Goal: Communication & Community: Connect with others

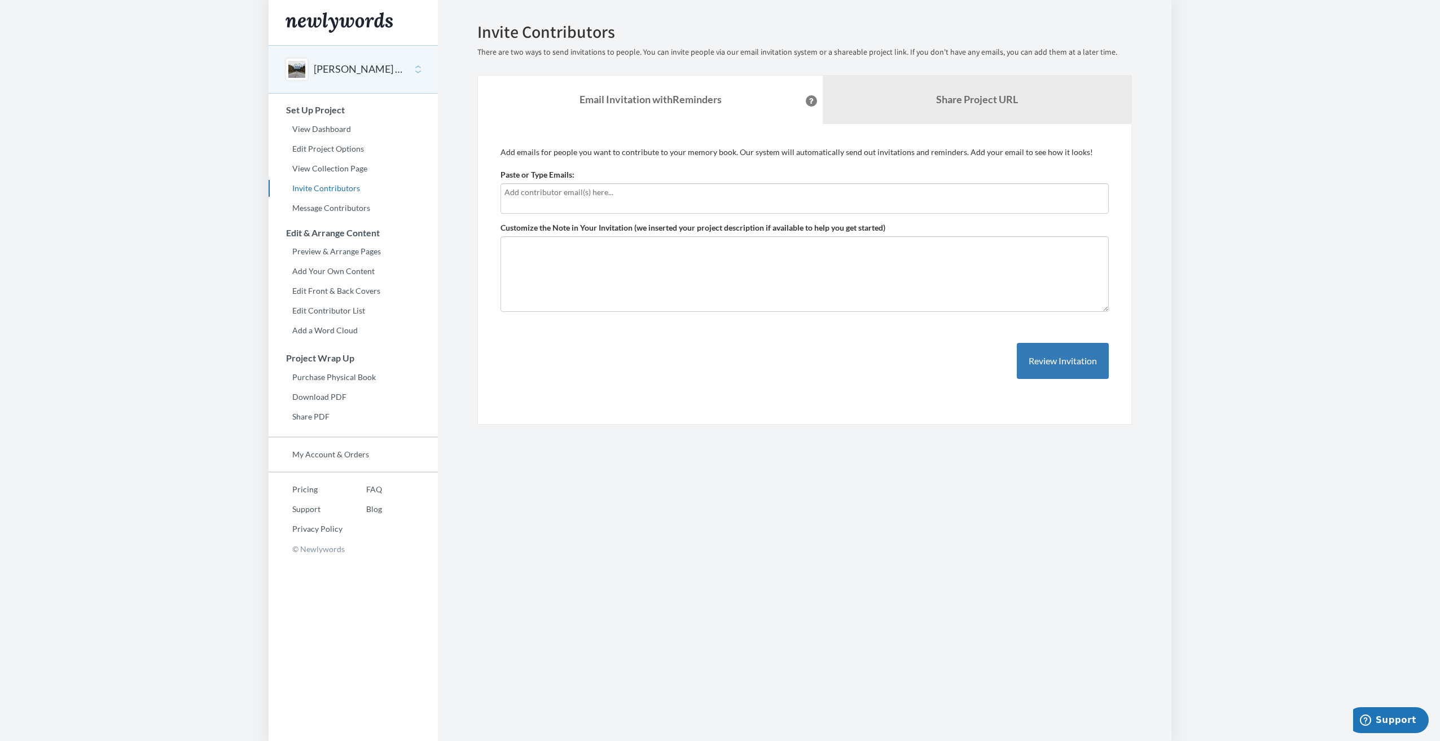
click at [538, 196] on input "text" at bounding box center [804, 192] width 600 height 12
type input "[PERSON_NAME][EMAIL_ADDRESS][PERSON_NAME][DOMAIN_NAME]"
click at [624, 192] on input "[PERSON_NAME][EMAIL_ADDRESS][PERSON_NAME][DOMAIN_NAME]" at bounding box center [804, 192] width 600 height 12
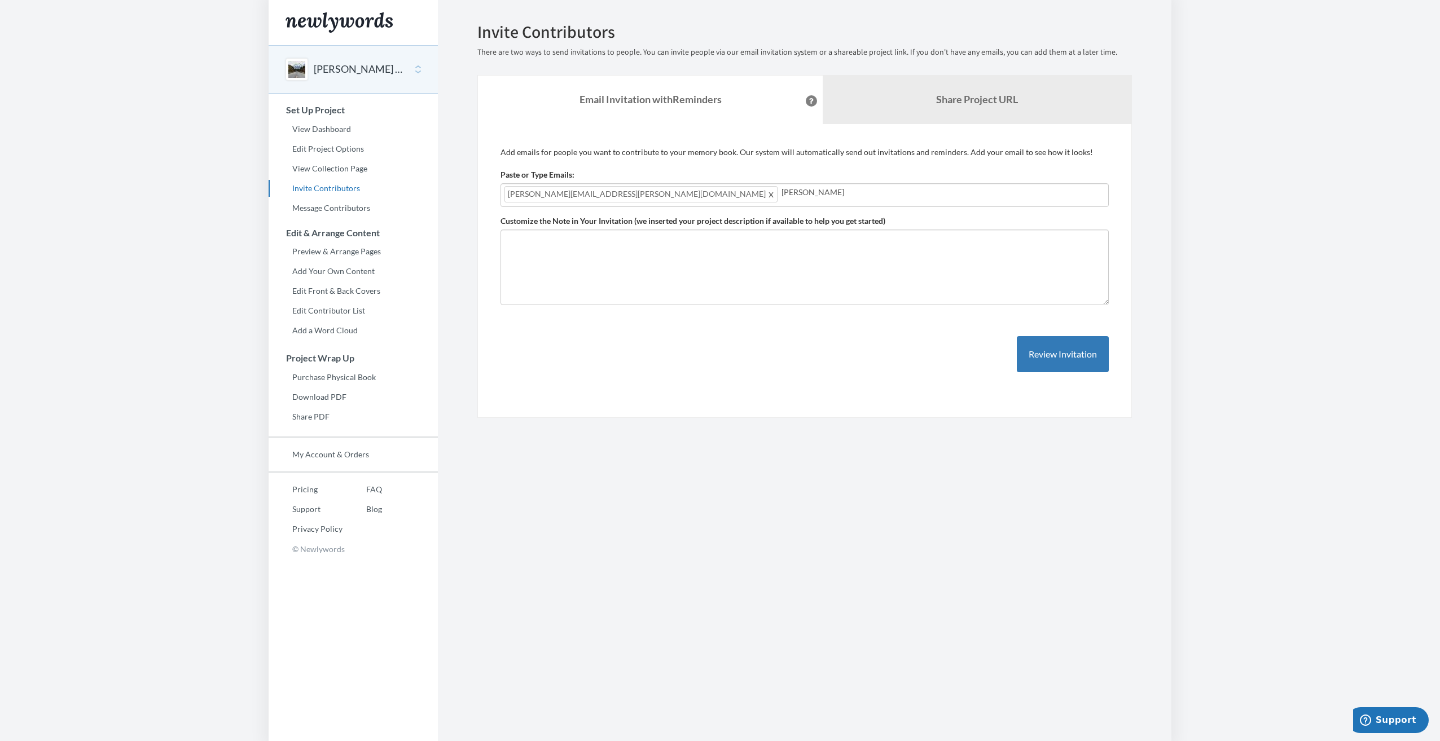
drag, startPoint x: 633, startPoint y: 190, endPoint x: 663, endPoint y: 186, distance: 30.2
click at [608, 188] on div "[PERSON_NAME][EMAIL_ADDRESS][PERSON_NAME][DOMAIN_NAME] [PERSON_NAME]" at bounding box center [805, 195] width 608 height 24
drag, startPoint x: 737, startPoint y: 255, endPoint x: 715, endPoint y: 242, distance: 25.8
click at [744, 257] on textarea "Customize the Note in Your Invitation (we inserted your project description if …" at bounding box center [805, 268] width 608 height 76
click at [782, 192] on input "[PERSON_NAME]" at bounding box center [943, 192] width 323 height 12
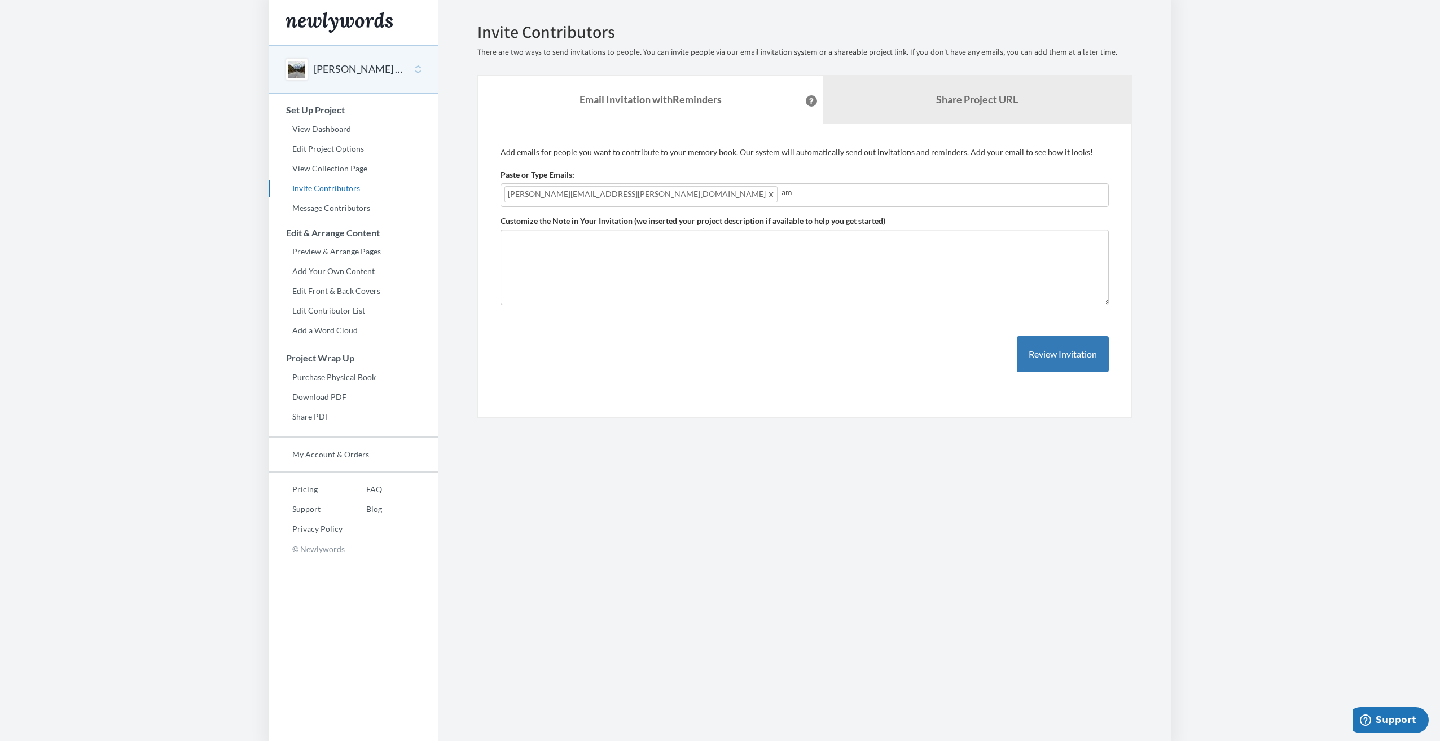
type input "a"
click at [126, 230] on body "Main menu [PERSON_NAME] 10 Year Milestone Award Select a project [PERSON_NAME] …" at bounding box center [720, 370] width 1440 height 741
click at [782, 194] on input "text" at bounding box center [943, 192] width 323 height 12
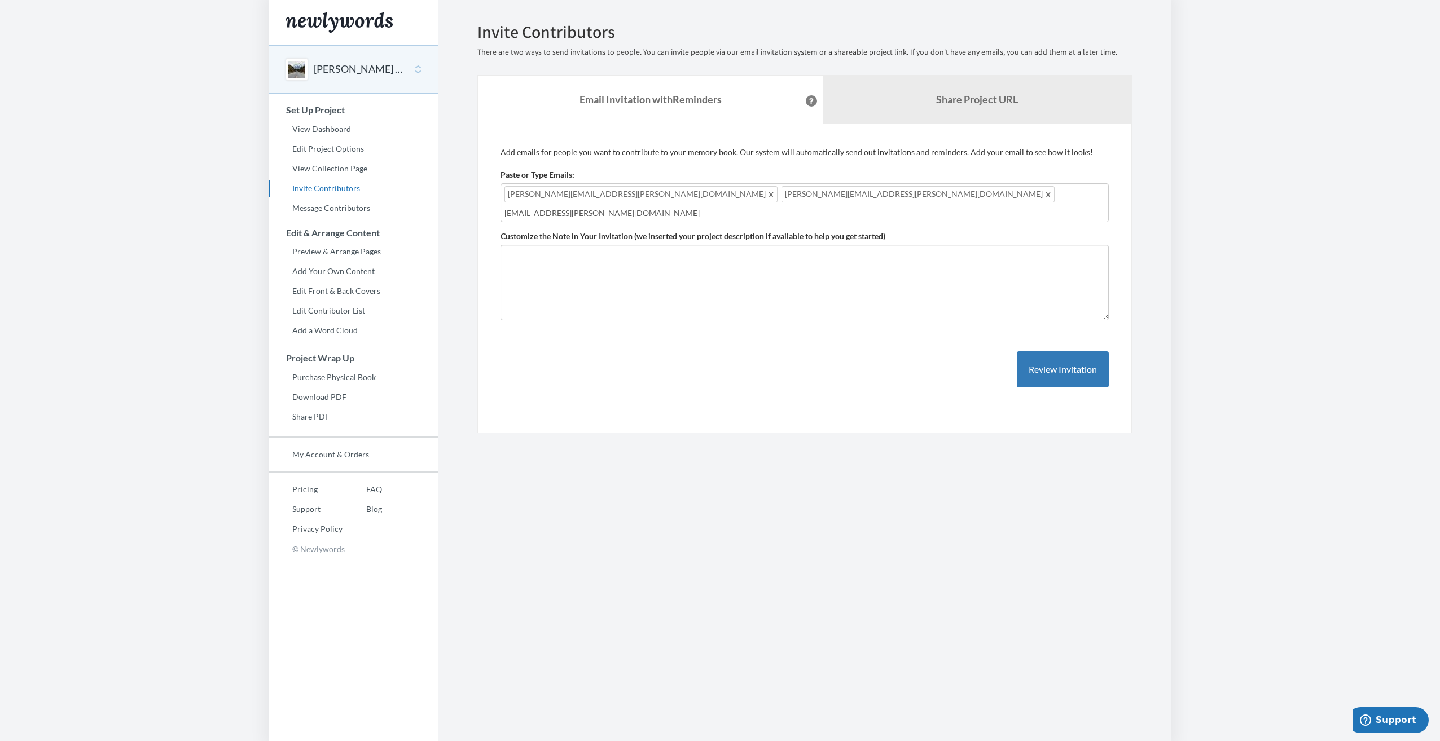
type input "[EMAIL_ADDRESS][PERSON_NAME][DOMAIN_NAME]"
type input "[PERSON_NAME][EMAIL_ADDRESS][DOMAIN_NAME]"
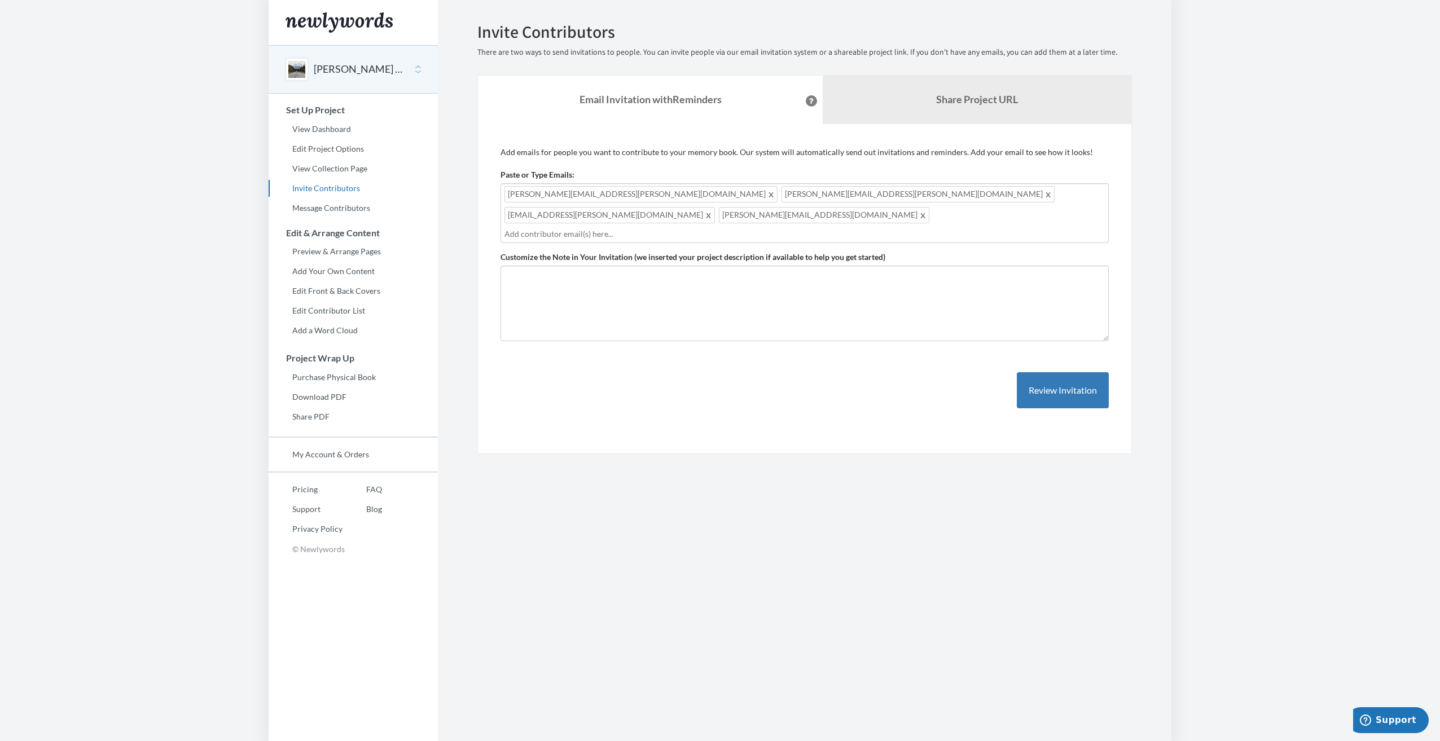
click at [571, 228] on input "text" at bounding box center [804, 234] width 600 height 12
type input "[PERSON_NAME]"
click at [540, 228] on input "text" at bounding box center [804, 234] width 600 height 12
type input "[PERSON_NAME][EMAIL_ADDRESS][PERSON_NAME][DOMAIN_NAME]"
drag, startPoint x: 590, startPoint y: 213, endPoint x: 558, endPoint y: 186, distance: 41.7
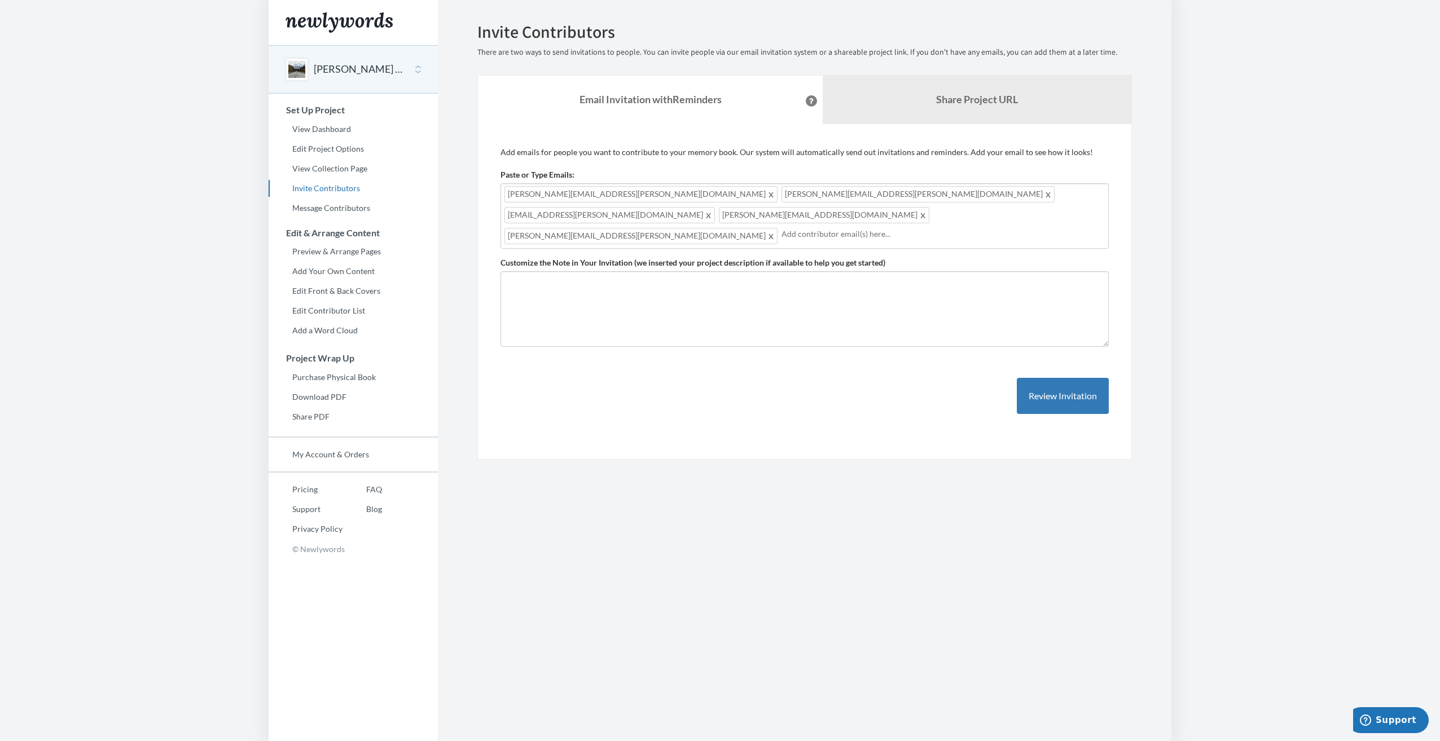
click at [782, 228] on input "text" at bounding box center [943, 234] width 323 height 12
click at [782, 228] on input "[PERSON_NAME].marshal" at bounding box center [943, 234] width 323 height 12
type input "[PERSON_NAME][EMAIL_ADDRESS][PERSON_NAME][DOMAIN_NAME]"
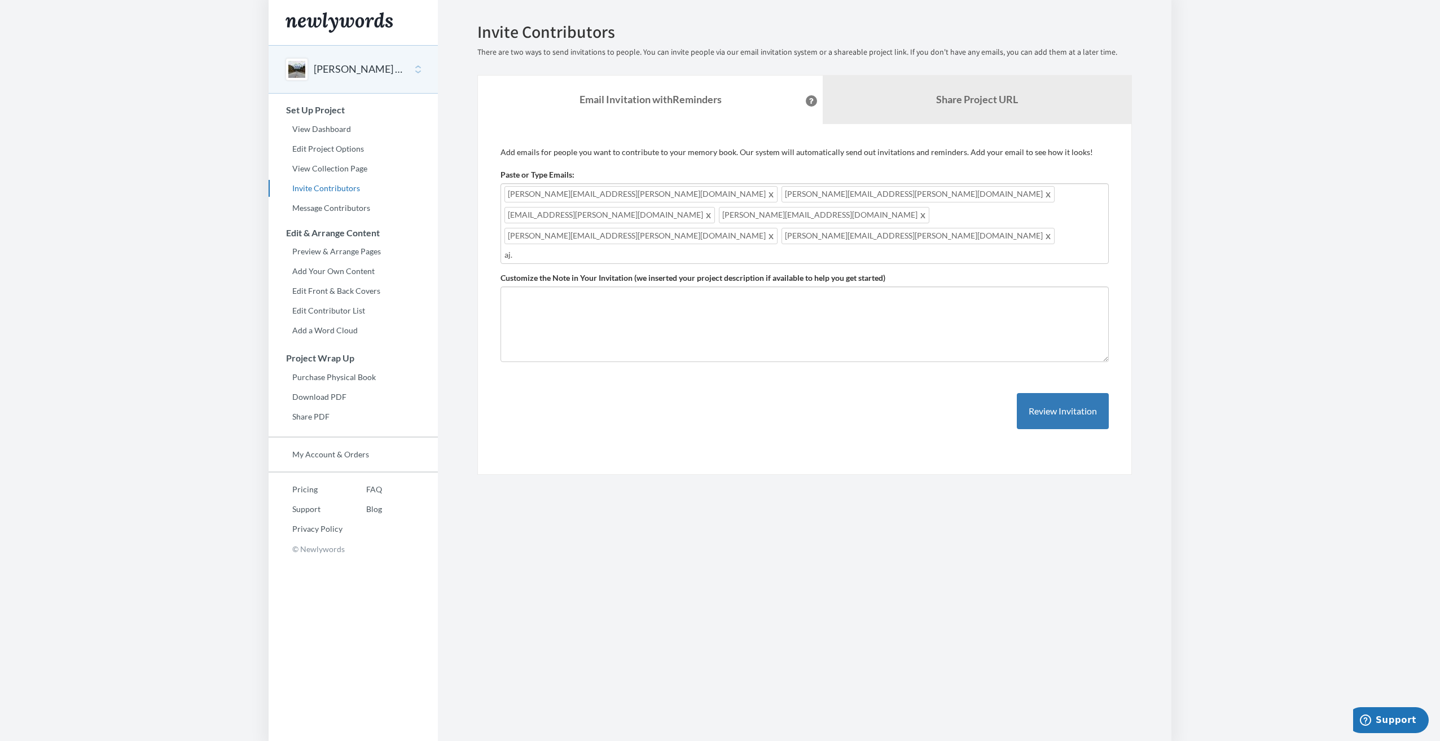
drag, startPoint x: 643, startPoint y: 214, endPoint x: 640, endPoint y: 205, distance: 10.0
click at [644, 249] on input "aj." at bounding box center [804, 255] width 600 height 12
type input "[EMAIL_ADDRESS][DOMAIN_NAME]"
type input "[PERSON_NAME][EMAIL_ADDRESS][PERSON_NAME][DOMAIN_NAME]"
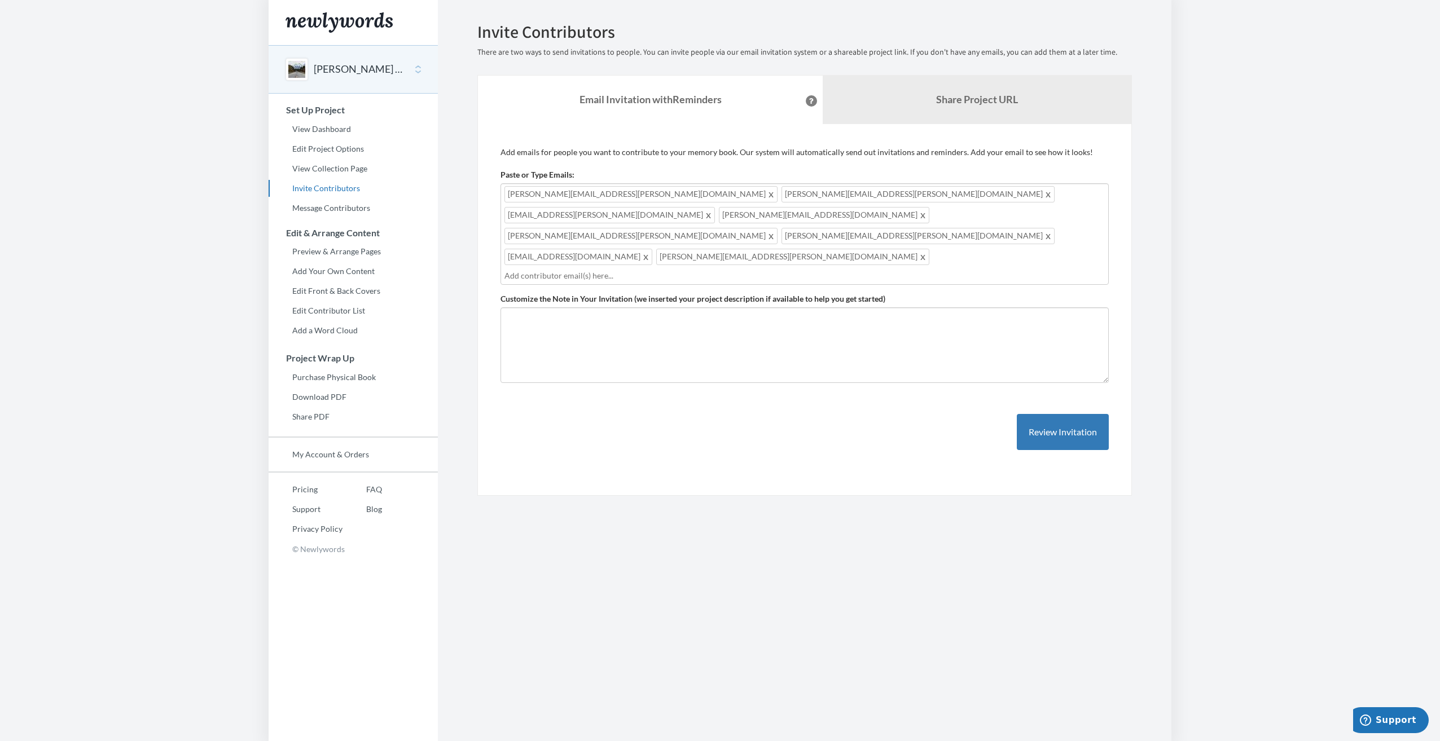
click at [847, 270] on input "text" at bounding box center [804, 276] width 600 height 12
click at [853, 270] on input "yano." at bounding box center [804, 276] width 600 height 12
type input "y"
type input "[EMAIL_ADDRESS][DOMAIN_NAME]"
click at [567, 308] on textarea "Customize the Note in Your Invitation (we inserted your project description if …" at bounding box center [805, 346] width 608 height 76
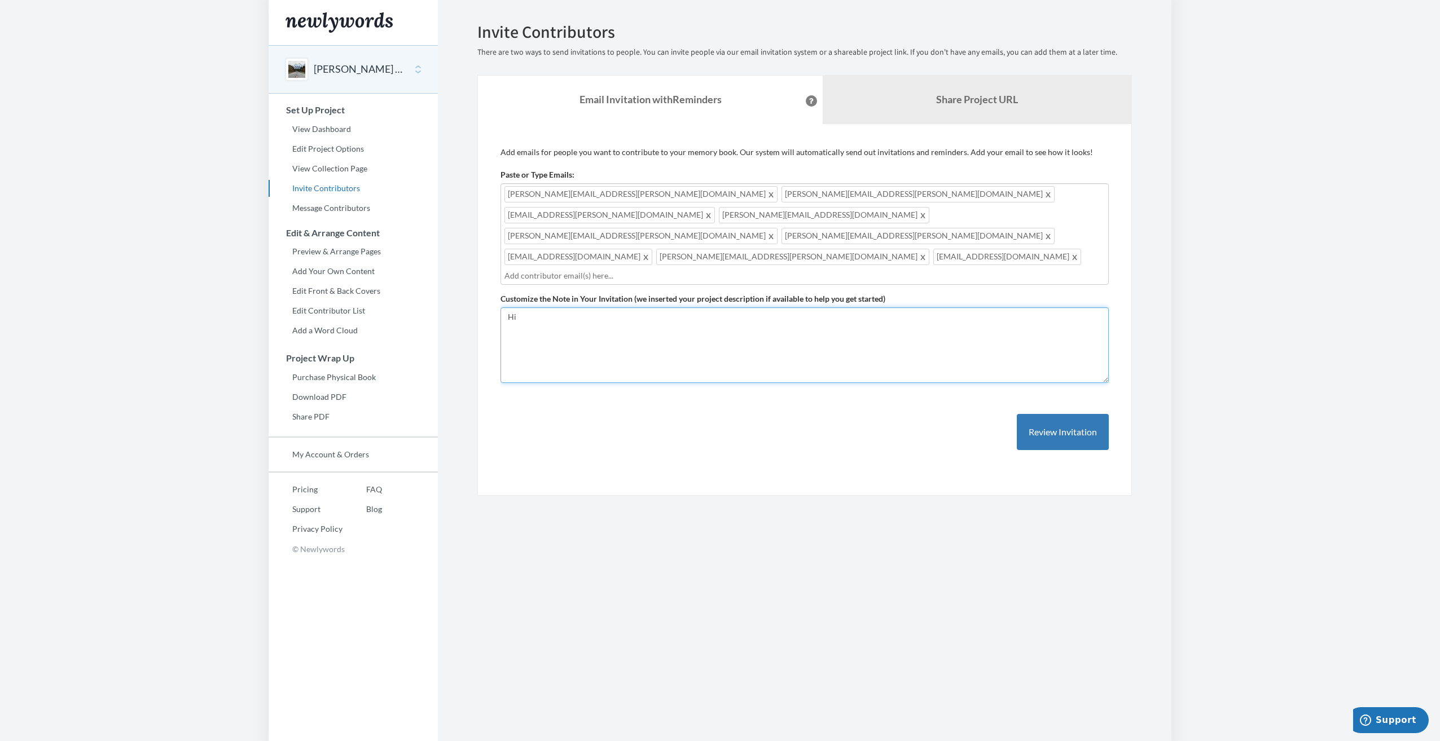
type textarea "H"
type textarea "Dear All, Please contribute to [PERSON_NAME]'s Award book for his 10th Work Ann…"
click at [551, 270] on input "text" at bounding box center [804, 276] width 600 height 12
type input "[EMAIL_ADDRESS][PERSON_NAME][DOMAIN_NAME]"
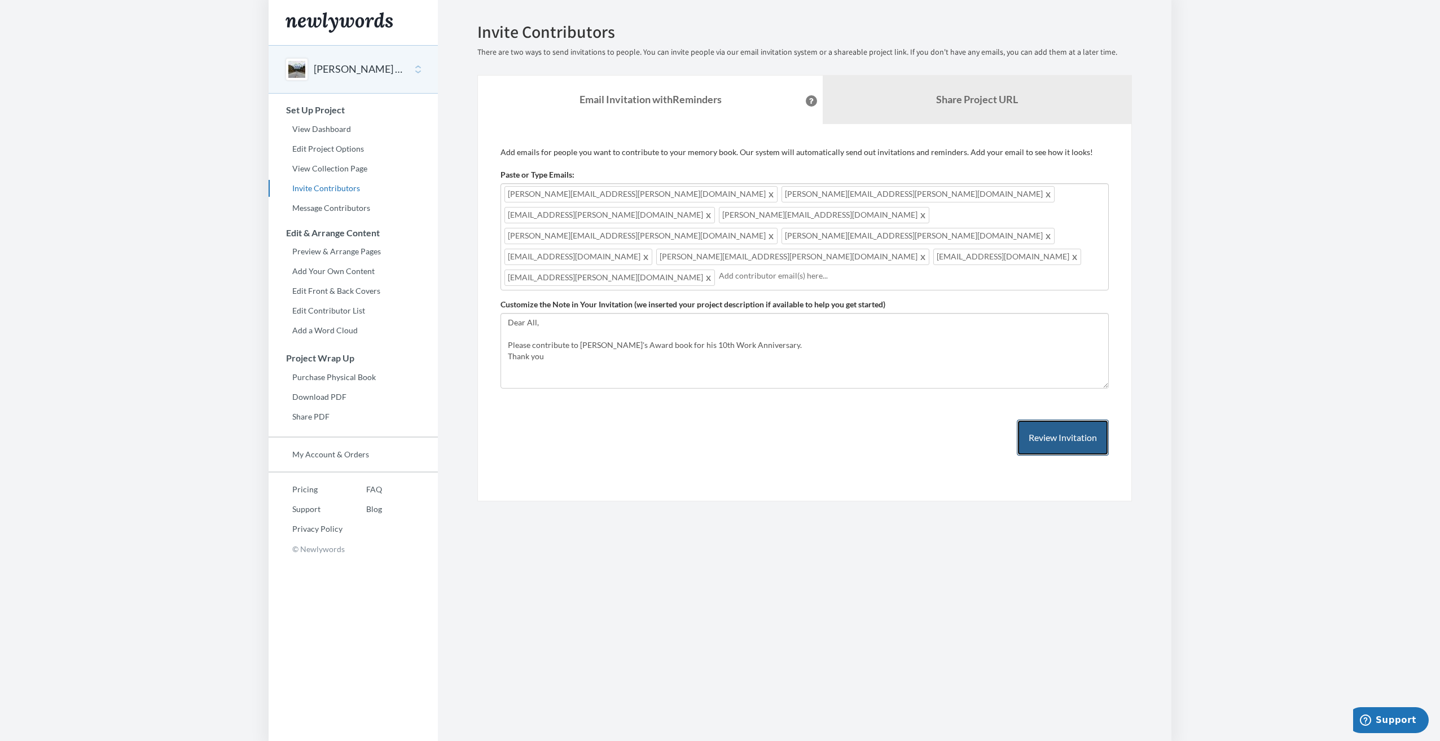
click at [1068, 420] on button "Review Invitation" at bounding box center [1063, 438] width 92 height 37
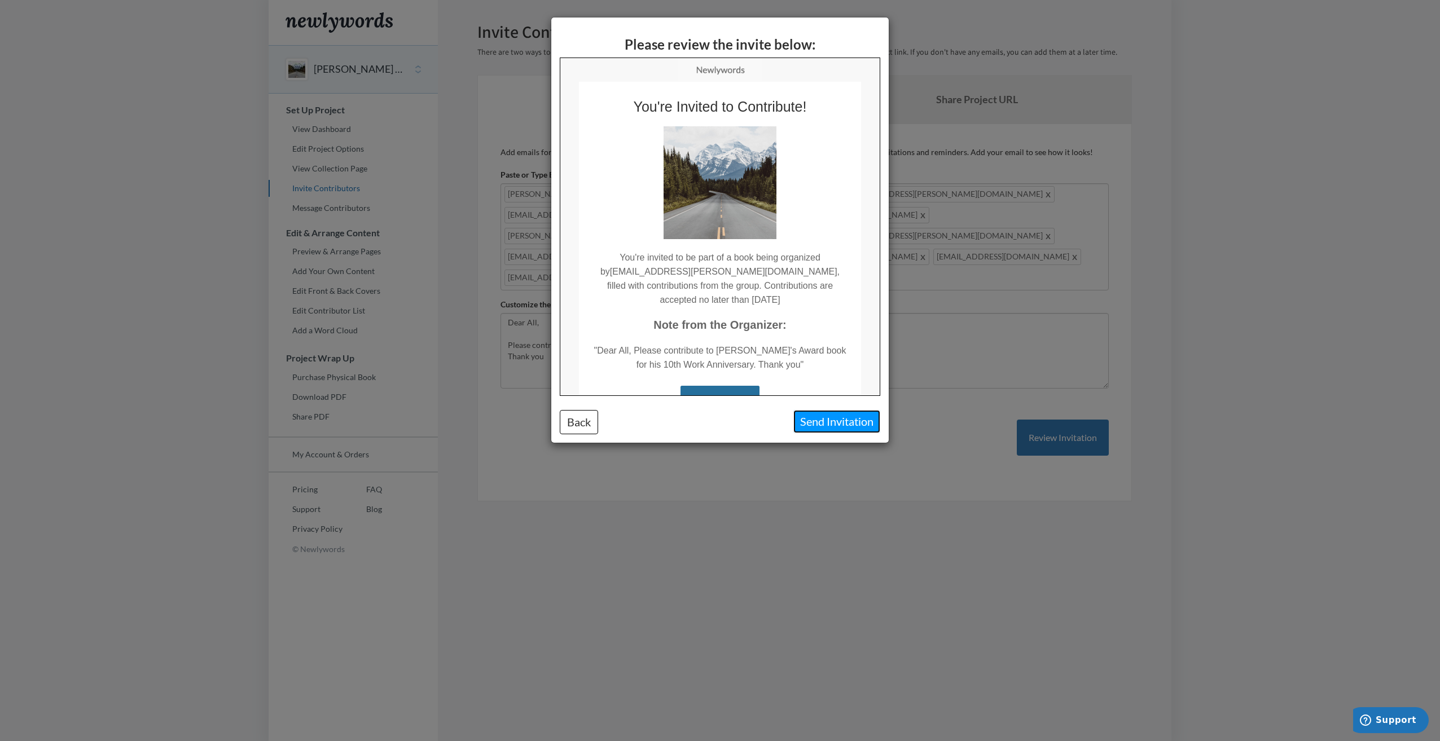
click at [835, 421] on button "Send Invitation" at bounding box center [836, 421] width 87 height 23
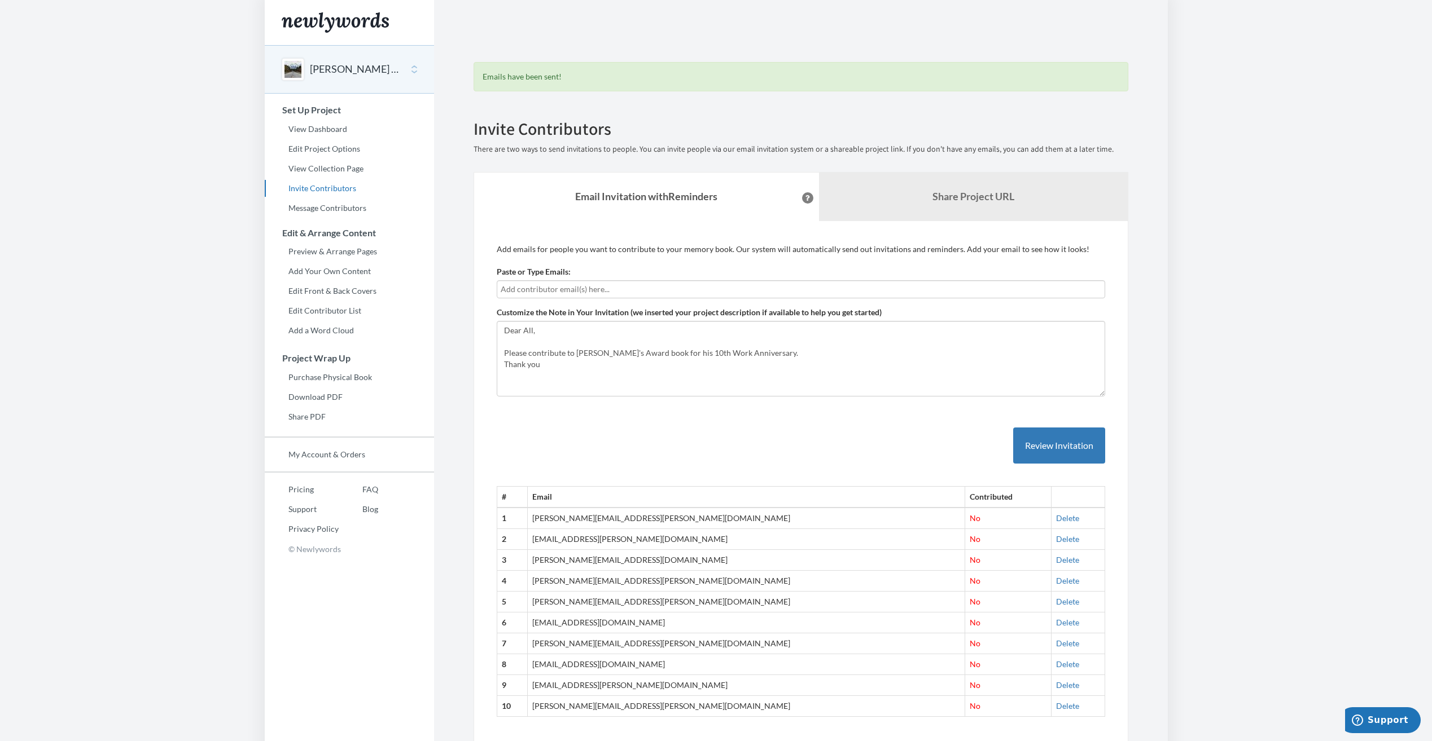
click at [802, 195] on button at bounding box center [807, 197] width 11 height 11
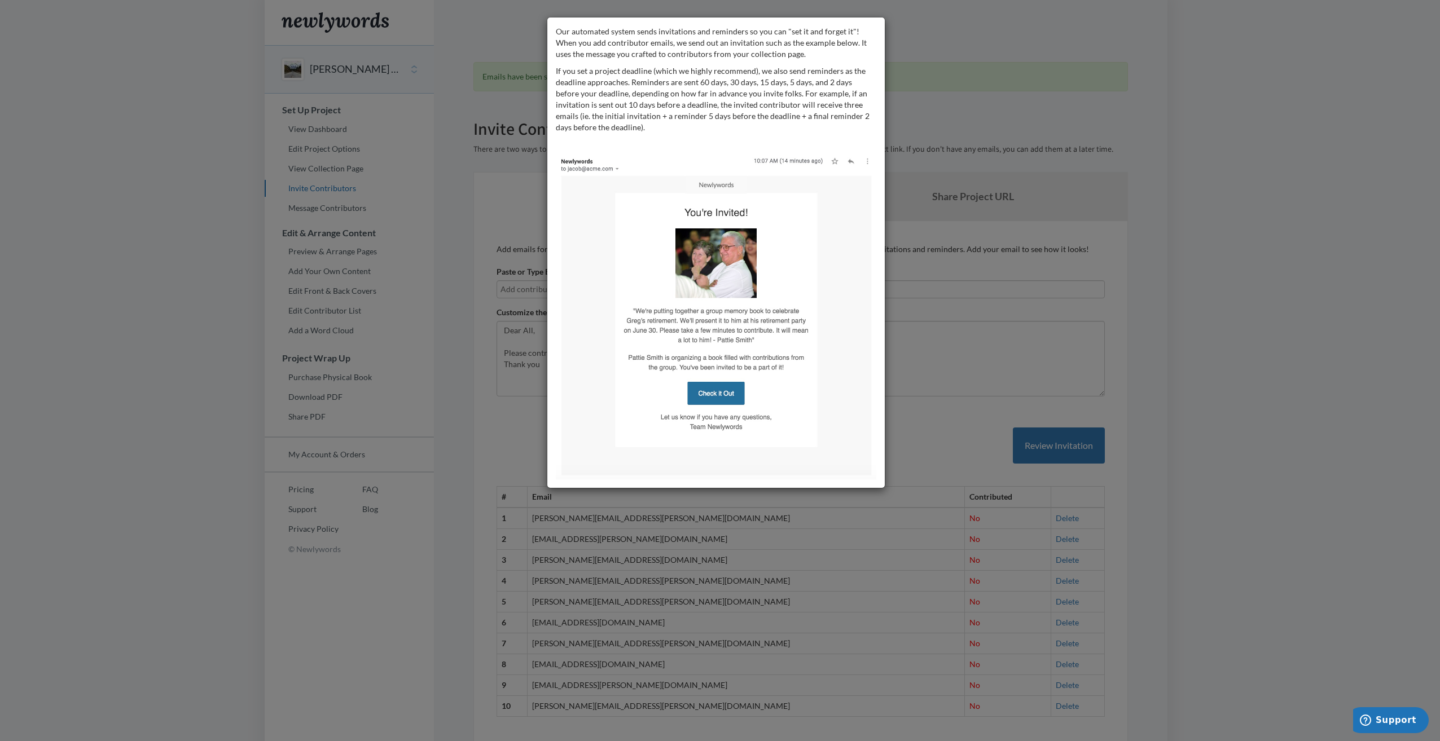
click at [1130, 213] on div "Our automated system sends invitations and reminders so you can "set it and for…" at bounding box center [720, 370] width 1440 height 741
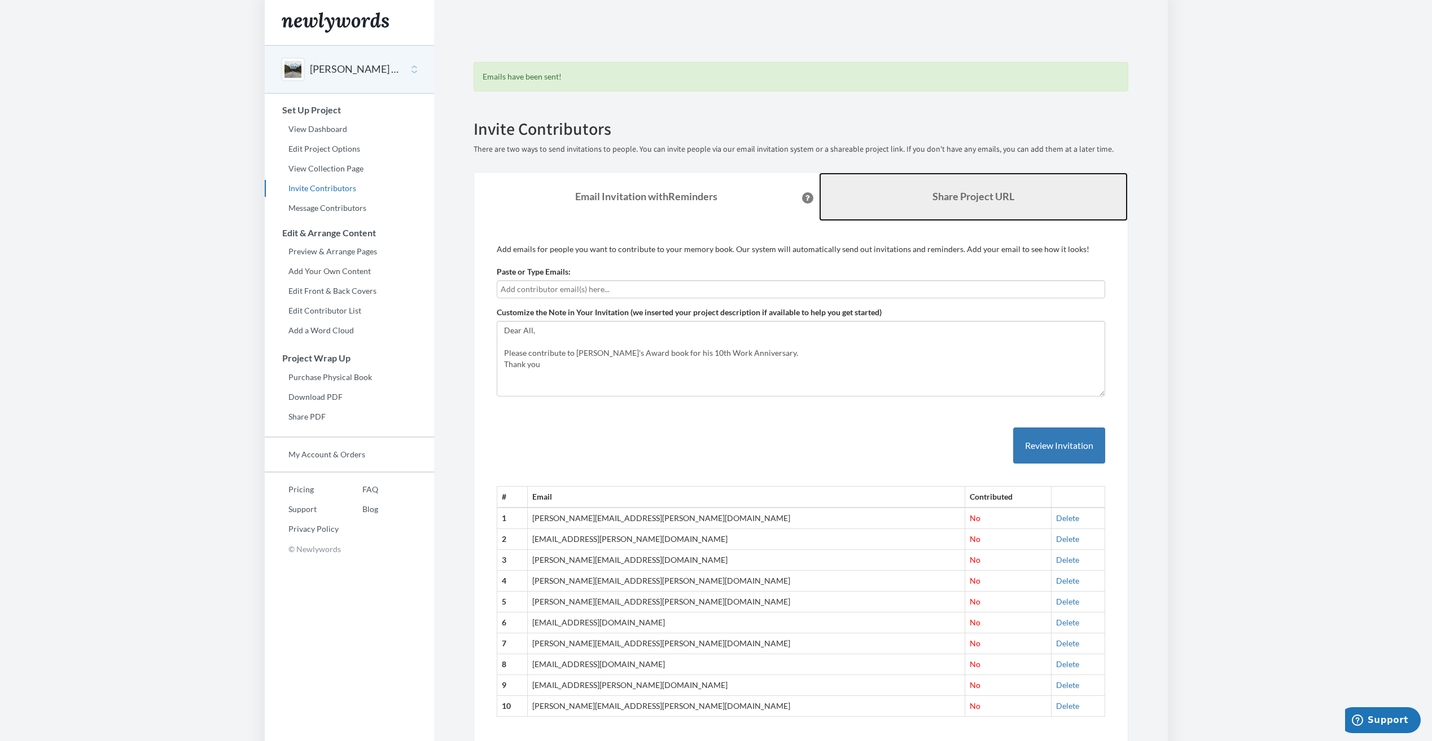
click at [956, 204] on link "Share Project URL" at bounding box center [973, 197] width 309 height 49
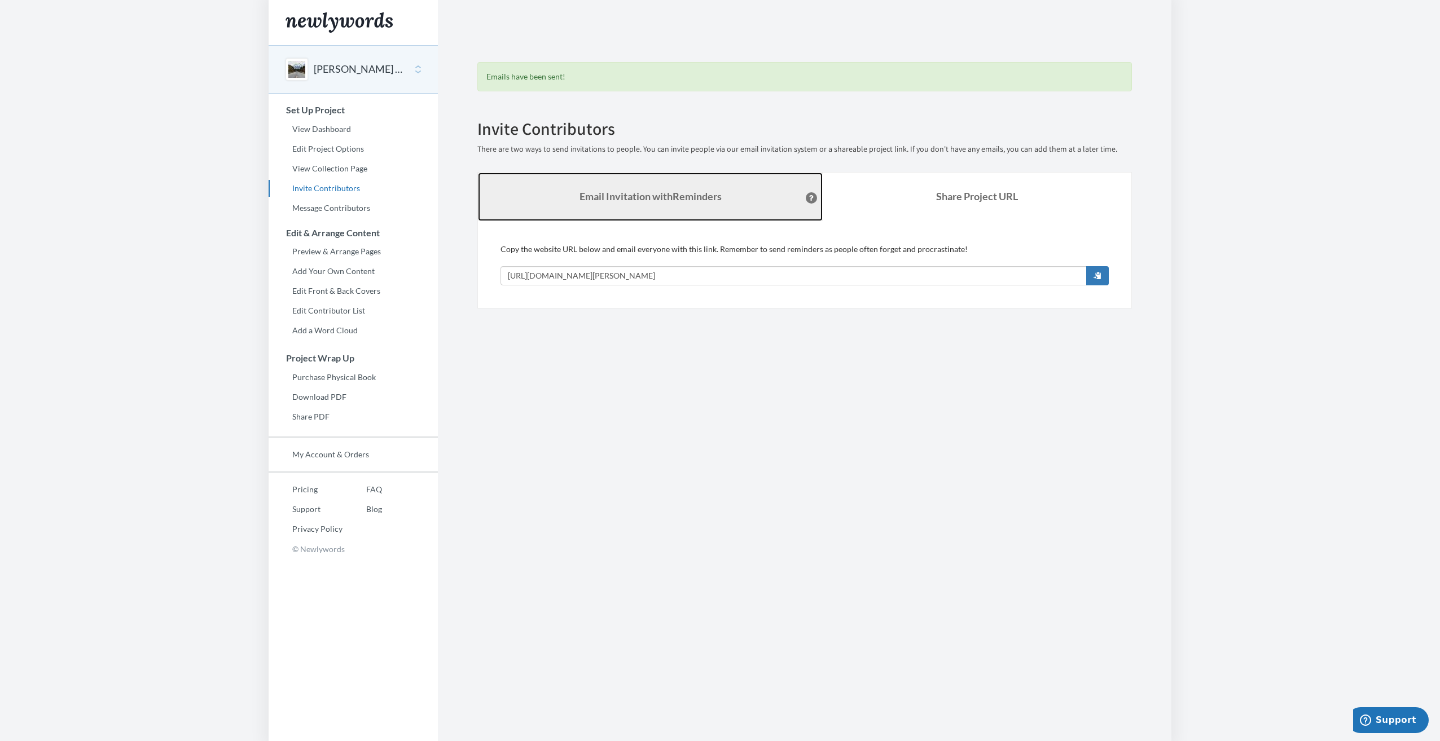
click at [704, 197] on strong "Email Invitation with Reminders" at bounding box center [651, 196] width 142 height 12
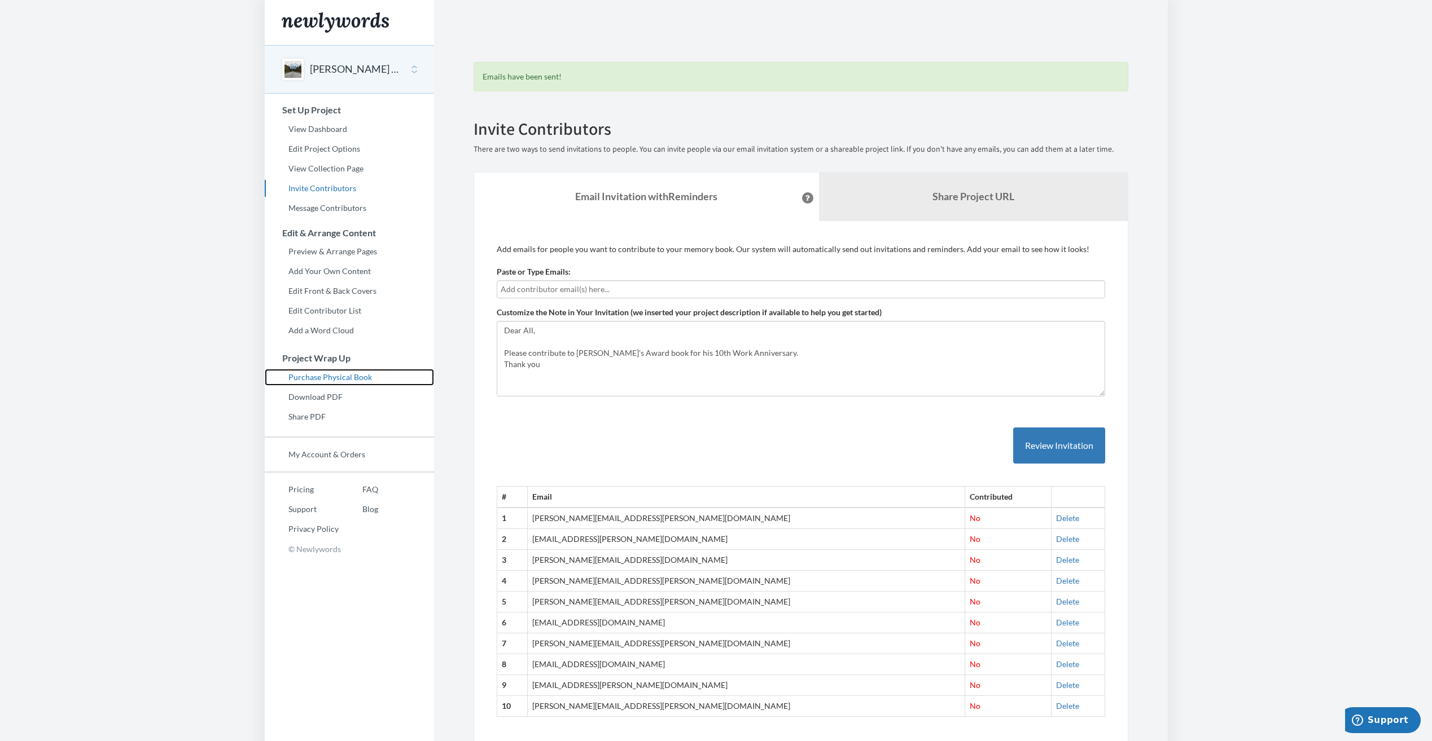
click at [338, 376] on link "Purchase Physical Book" at bounding box center [349, 377] width 169 height 17
